Goal: Task Accomplishment & Management: Use online tool/utility

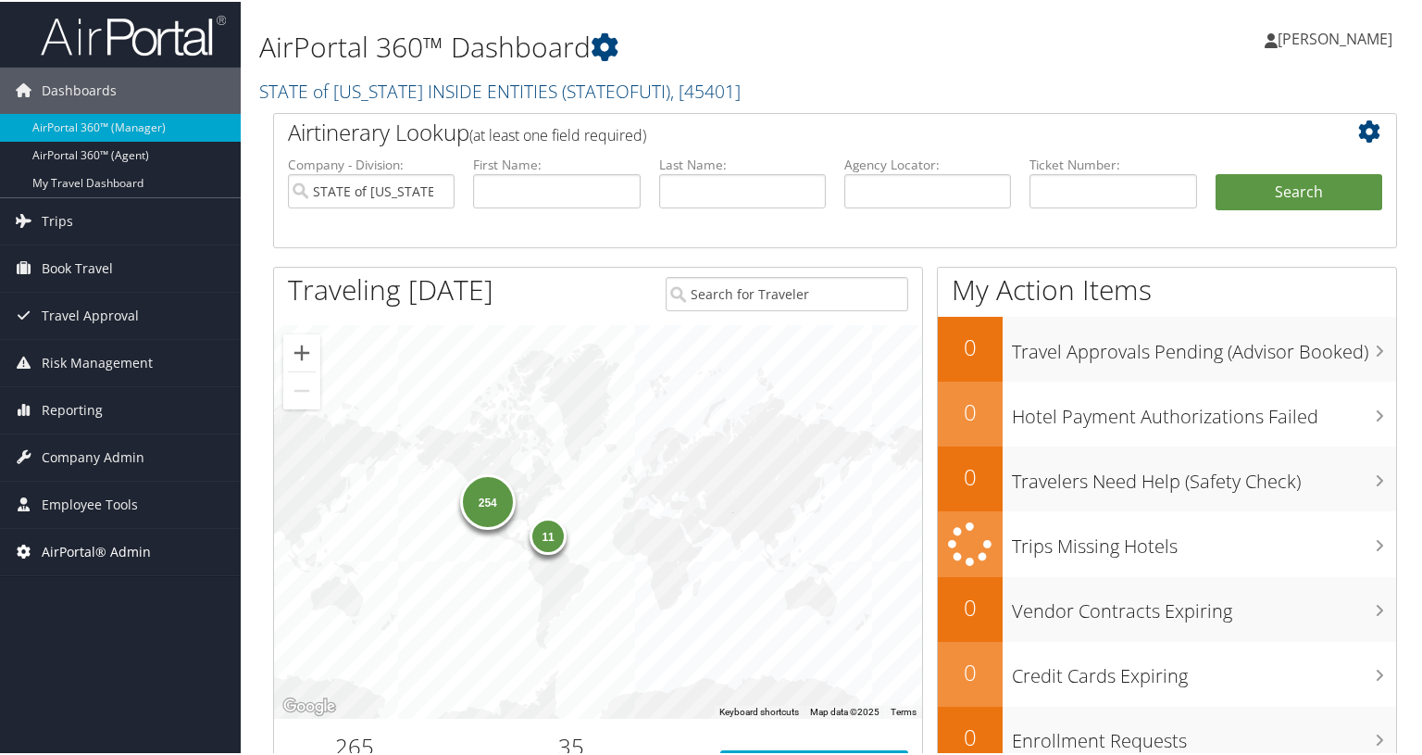
click at [98, 541] on span "AirPortal® Admin" at bounding box center [96, 550] width 109 height 46
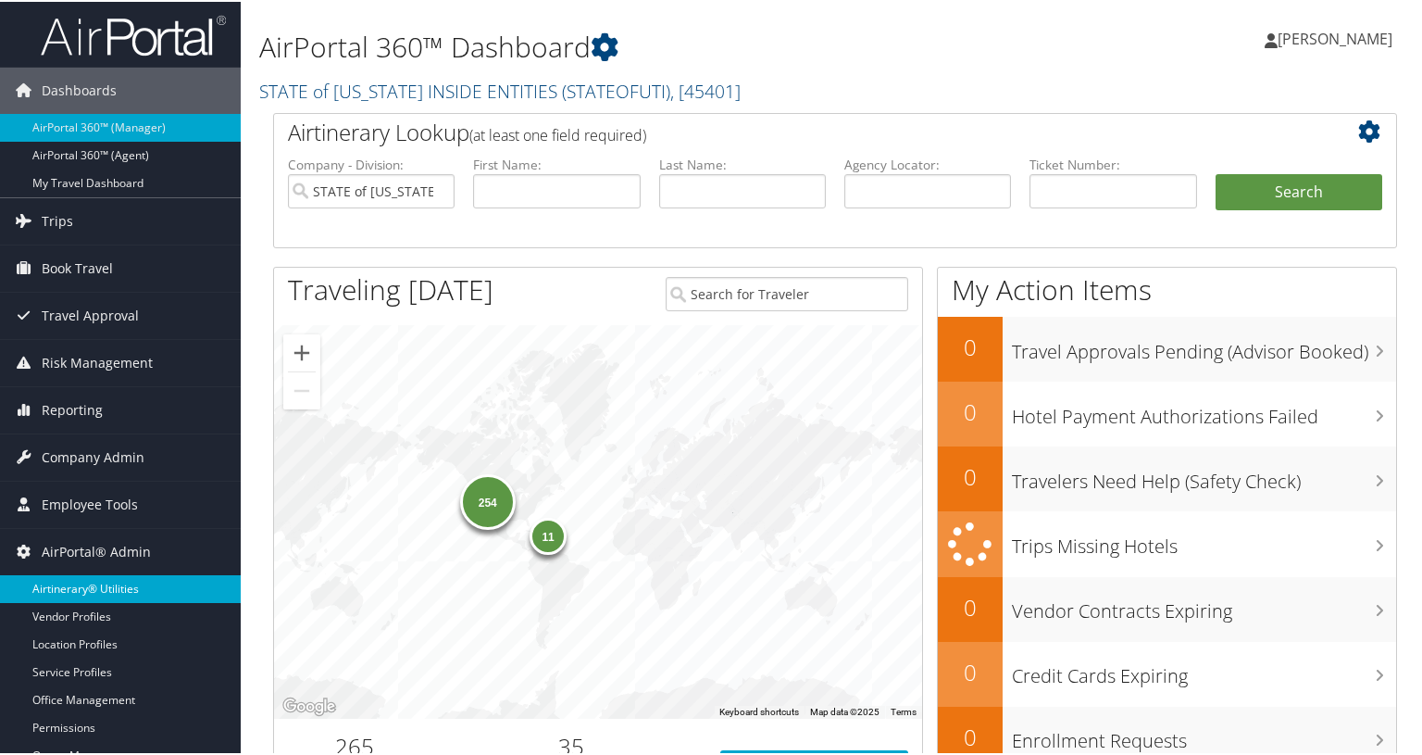
click at [96, 584] on link "Airtinerary® Utilities" at bounding box center [120, 587] width 241 height 28
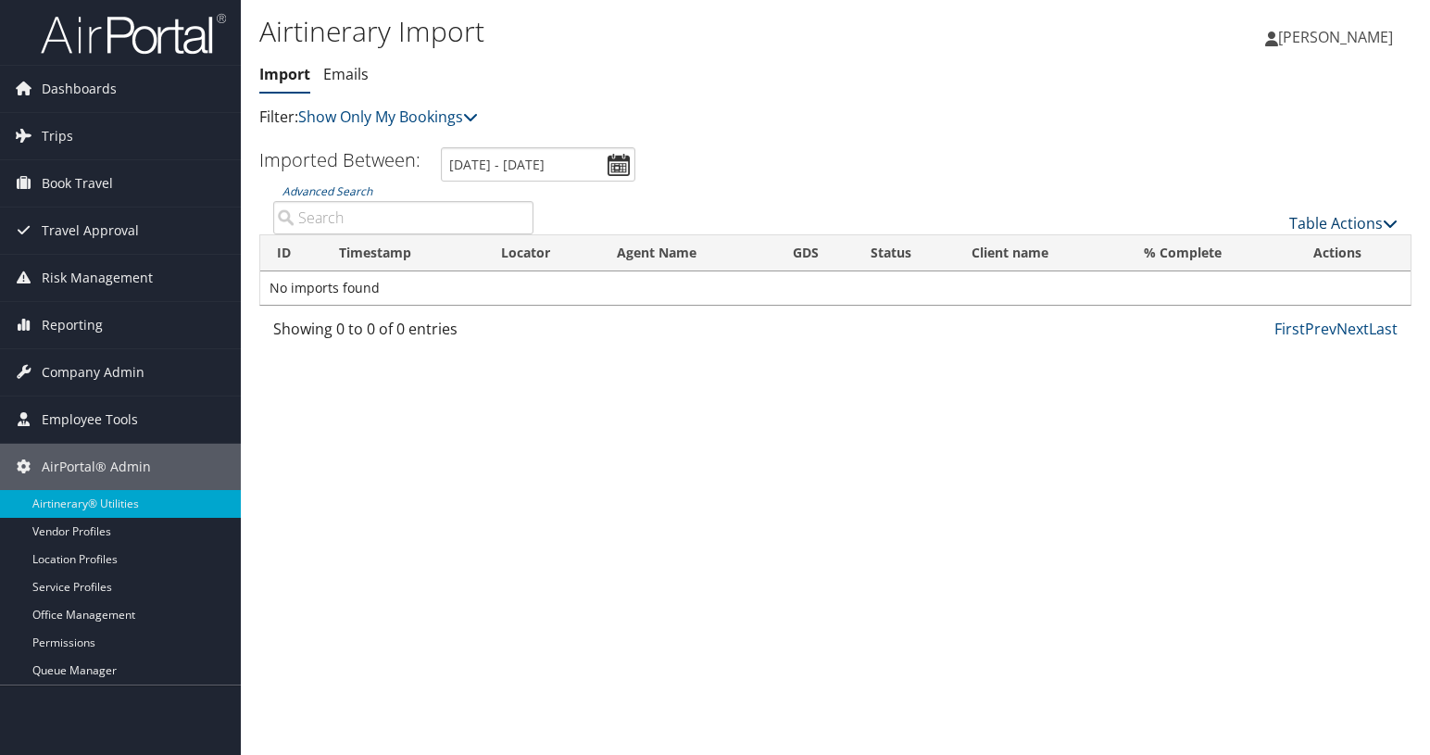
click at [1395, 220] on icon at bounding box center [1390, 223] width 15 height 15
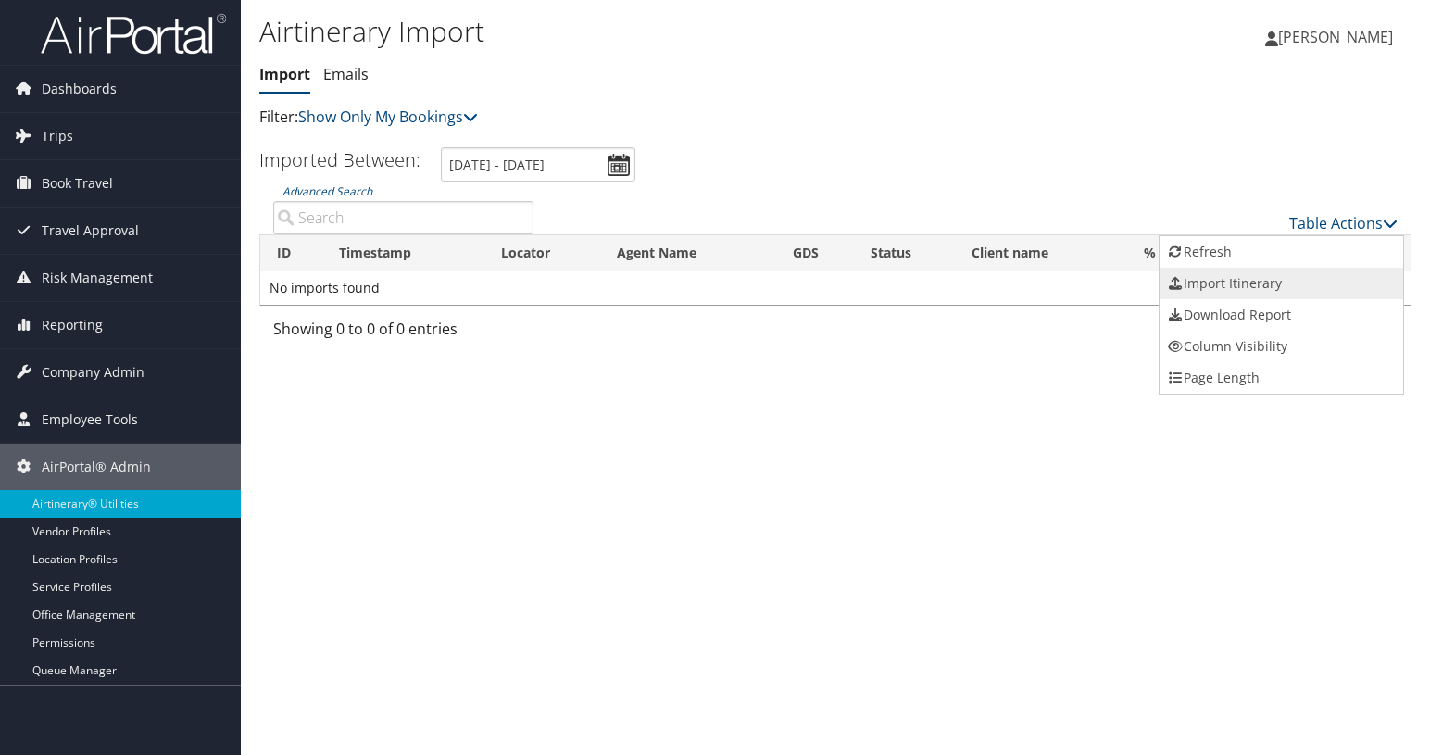
click at [1257, 276] on link "Import Itinerary" at bounding box center [1281, 283] width 244 height 31
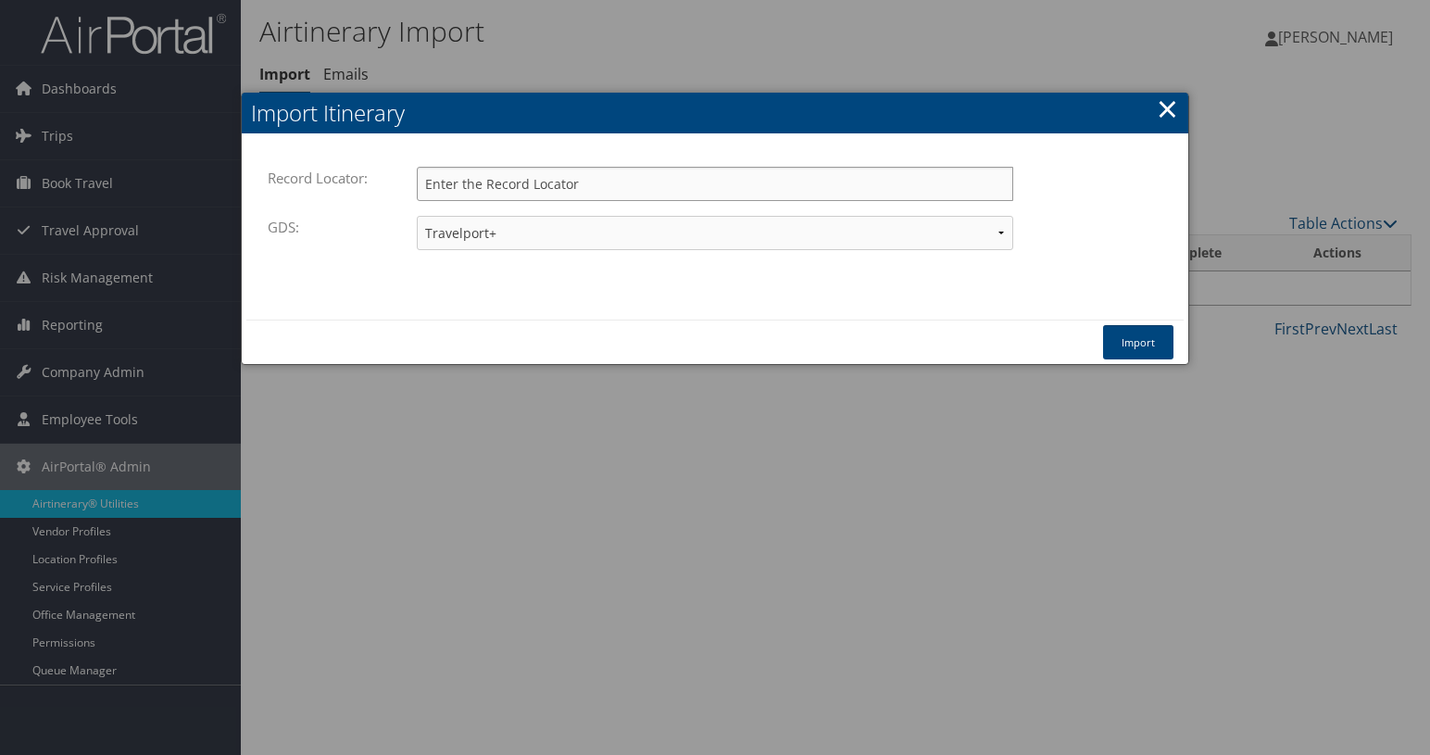
click at [732, 184] on input "Record Locator:" at bounding box center [715, 184] width 596 height 34
paste input "CQN2CR"
type input "CQN2CR"
click at [793, 308] on div "Record Locator: CQN2CR Please enter a valid record locator. GDS: Travelport+ Wo…" at bounding box center [715, 226] width 946 height 185
click at [1159, 335] on button "Import" at bounding box center [1138, 342] width 70 height 34
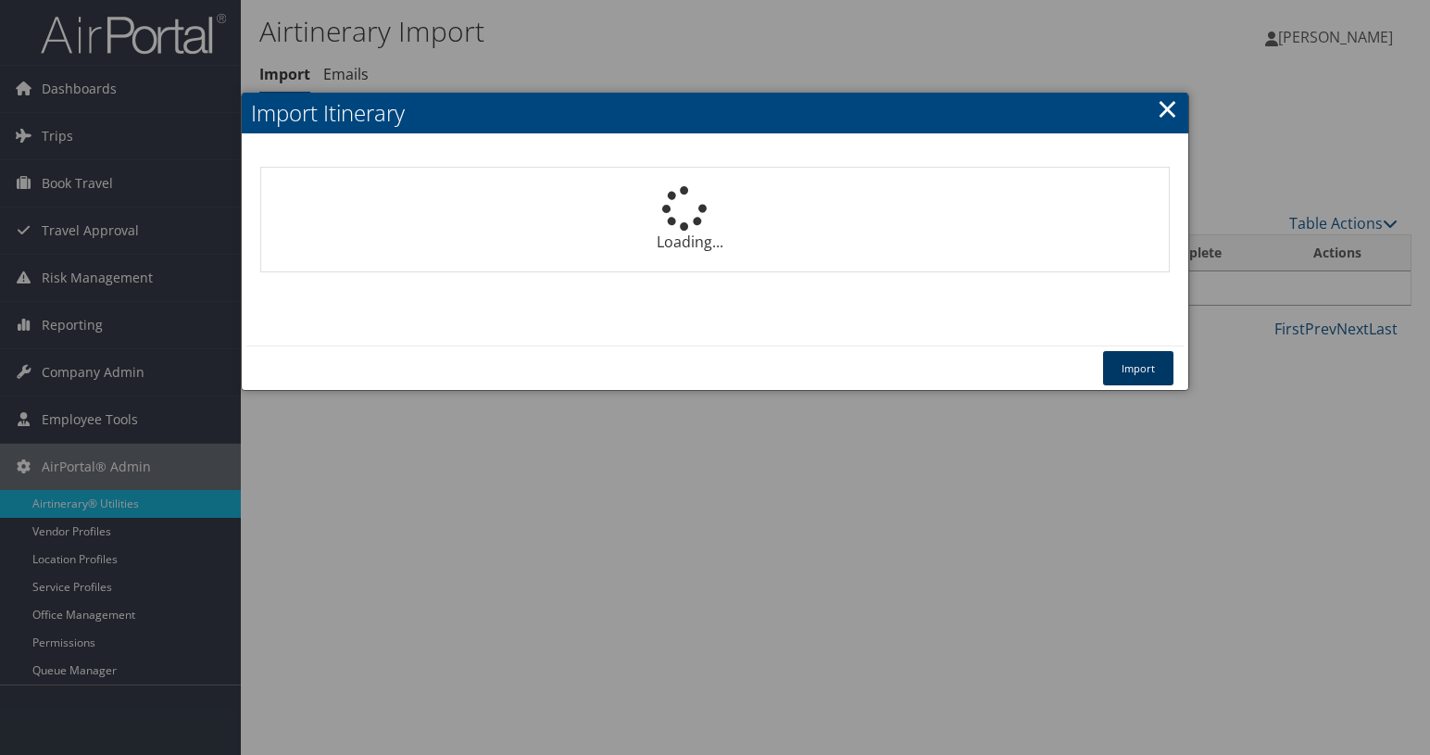
select select "1P"
